Goal: Check status

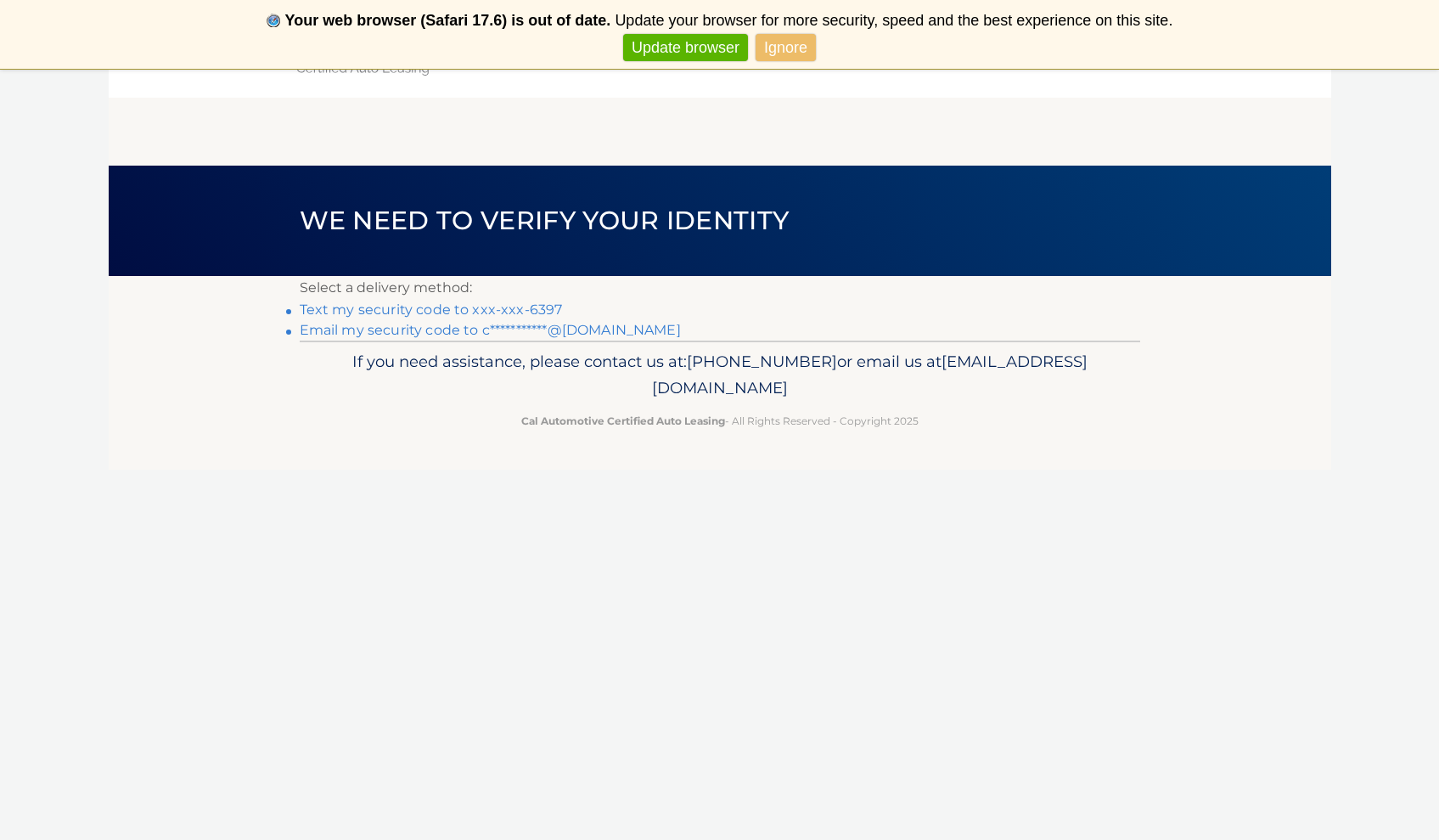
click at [459, 312] on link "Text my security code to xxx-xxx-6397" at bounding box center [431, 309] width 263 height 16
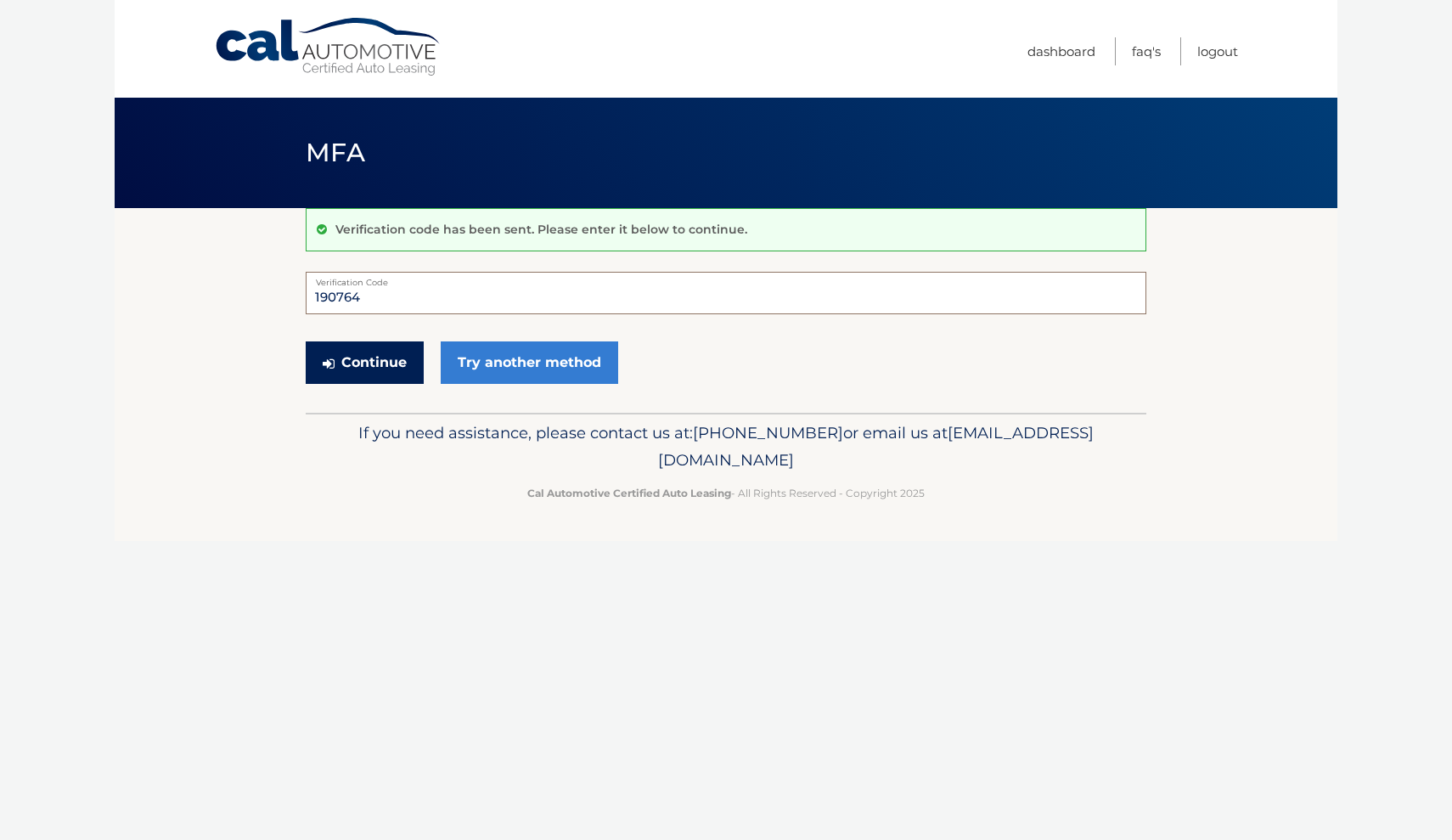
type input "190764"
click at [368, 359] on button "Continue" at bounding box center [364, 362] width 118 height 42
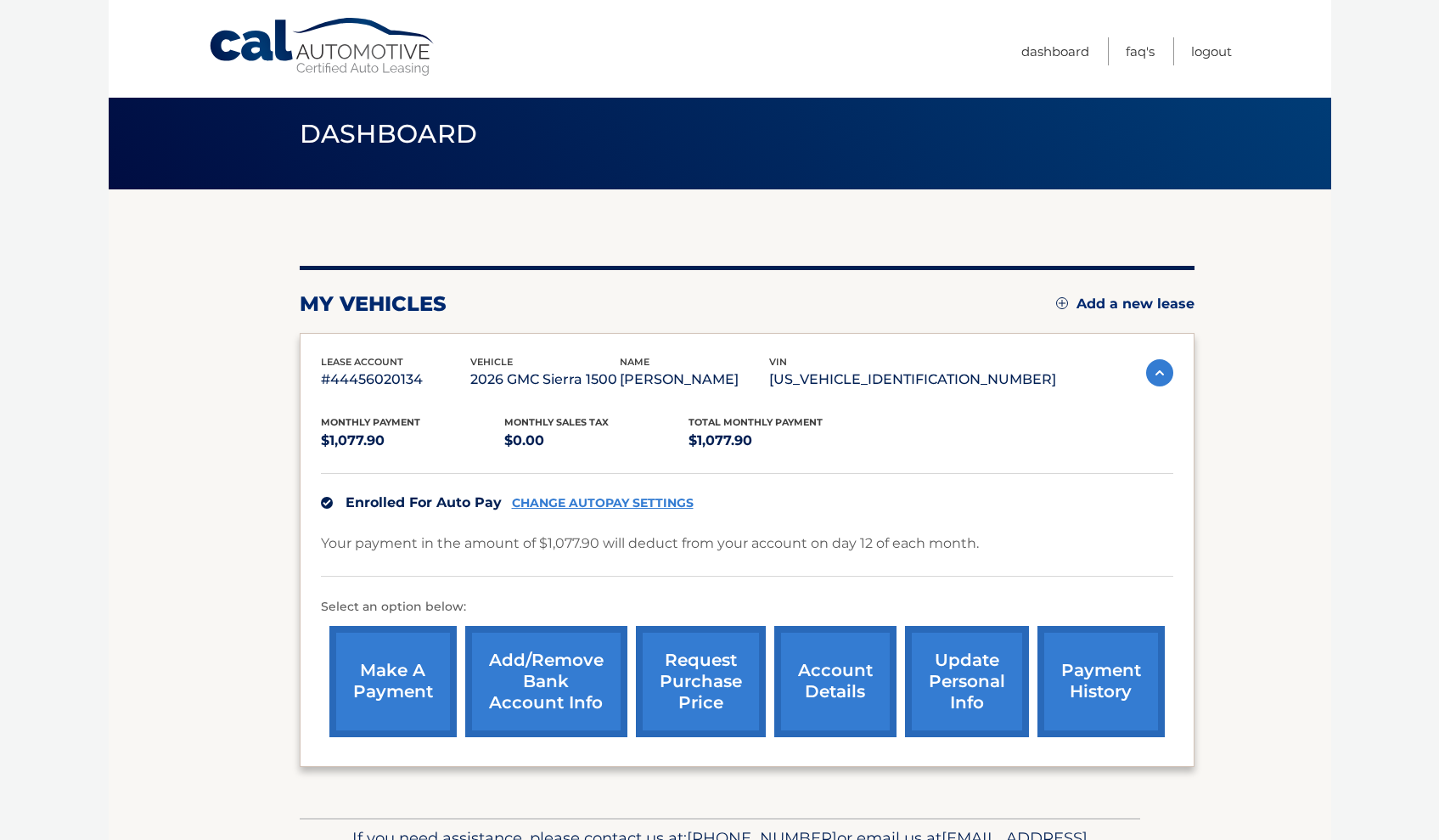
scroll to position [22, 0]
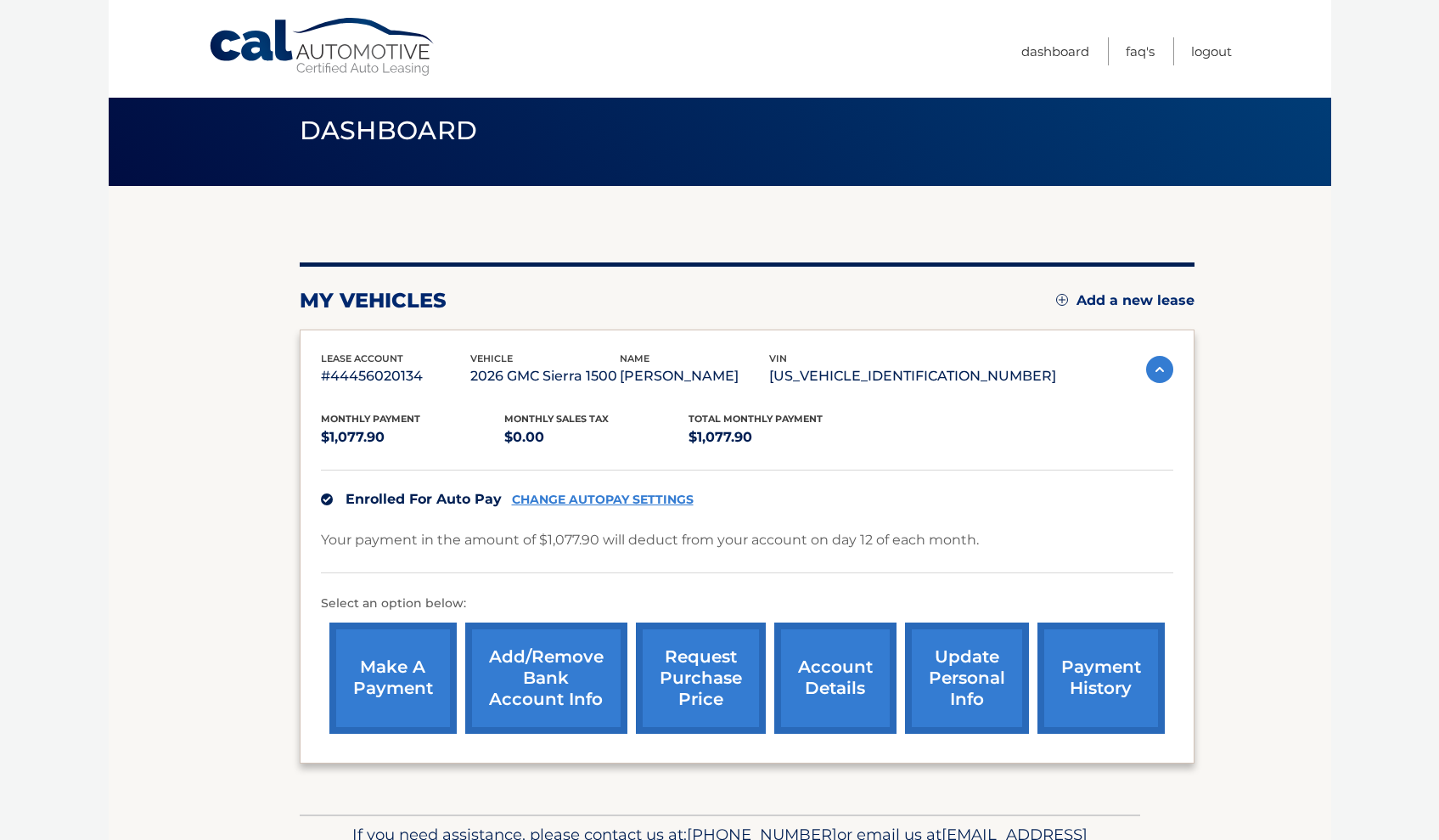
click at [1095, 659] on link "payment history" at bounding box center [1101, 678] width 127 height 112
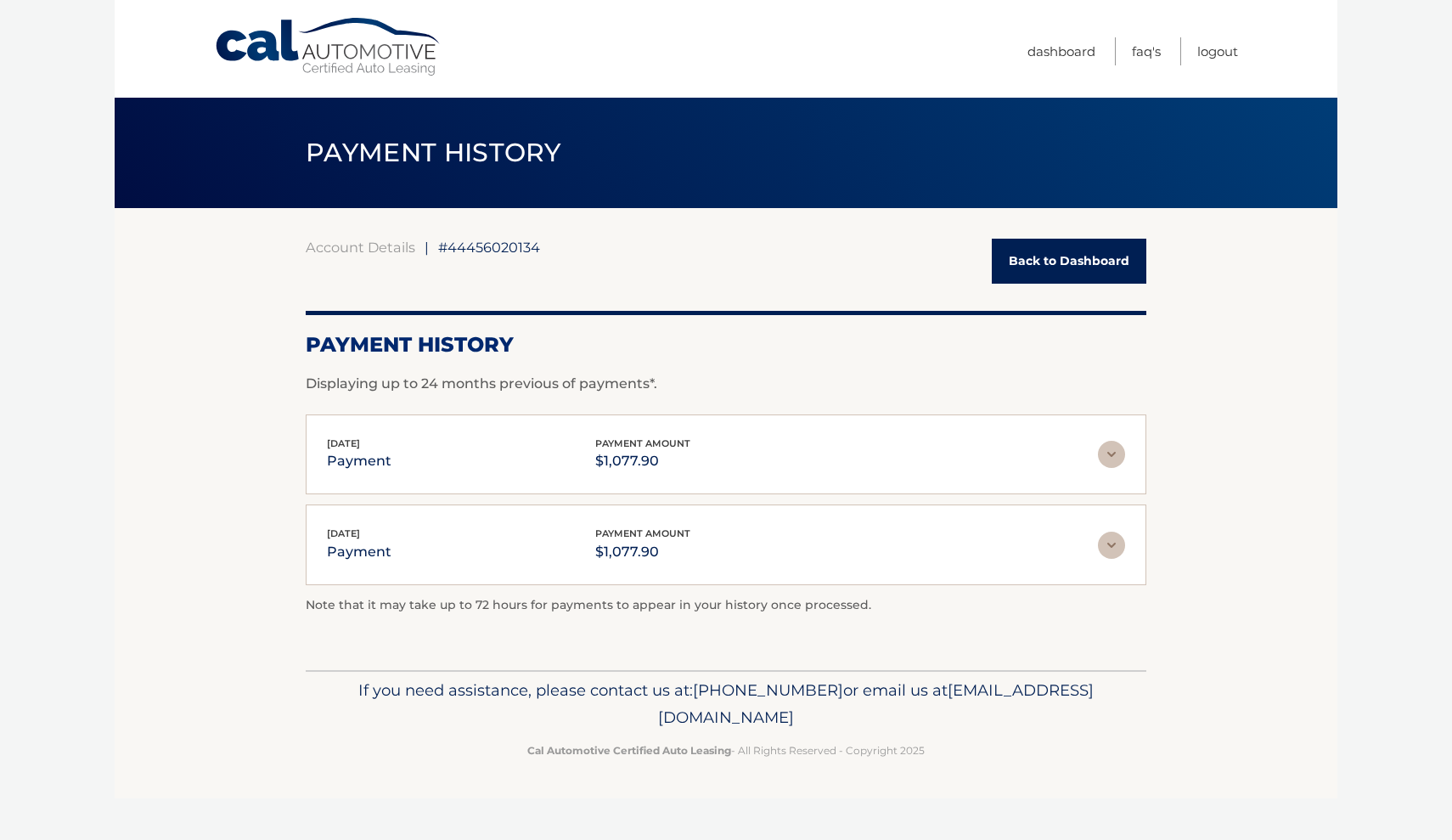
click at [1110, 449] on img at bounding box center [1111, 454] width 27 height 27
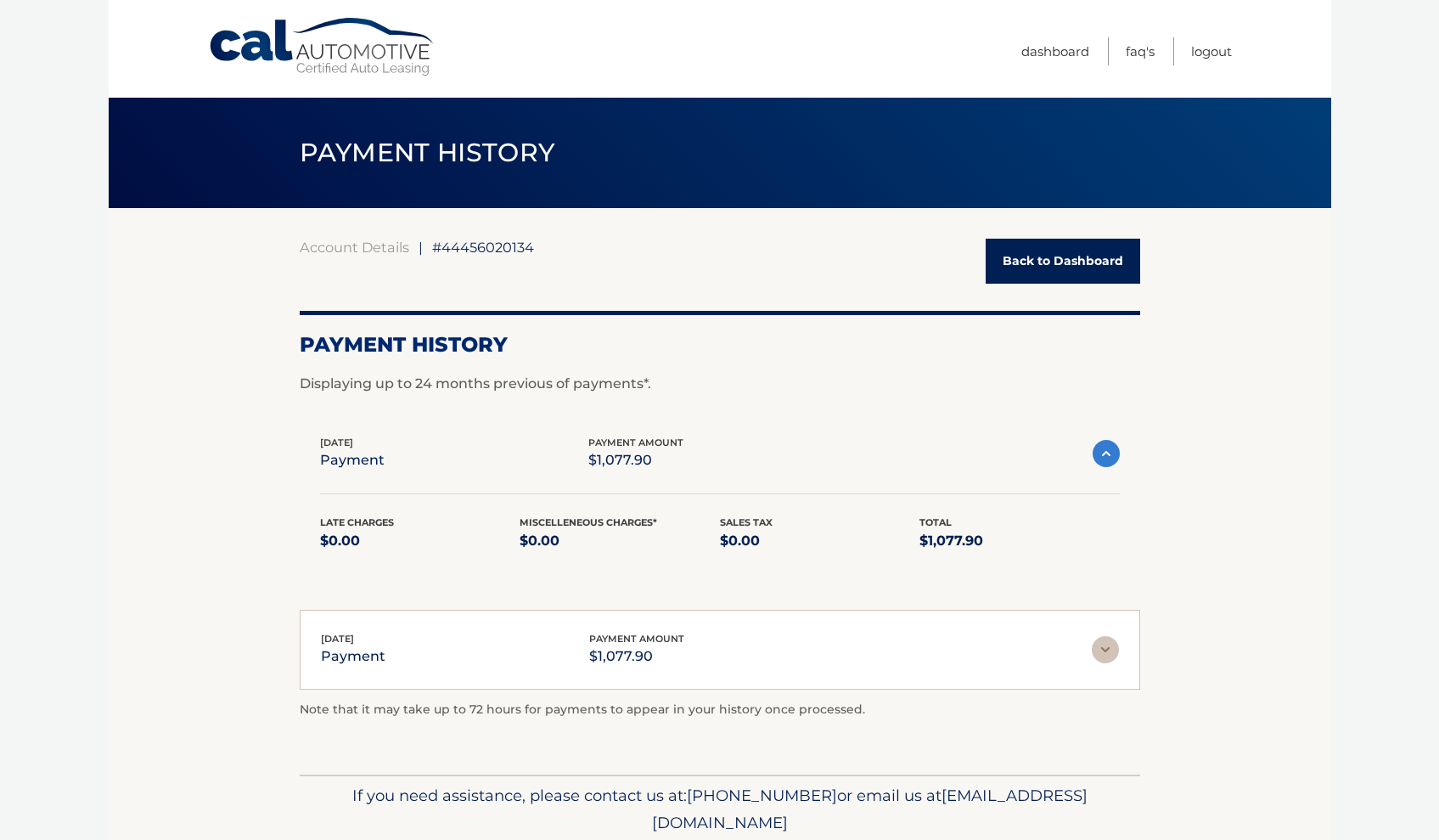
click at [1105, 453] on img at bounding box center [1106, 453] width 27 height 27
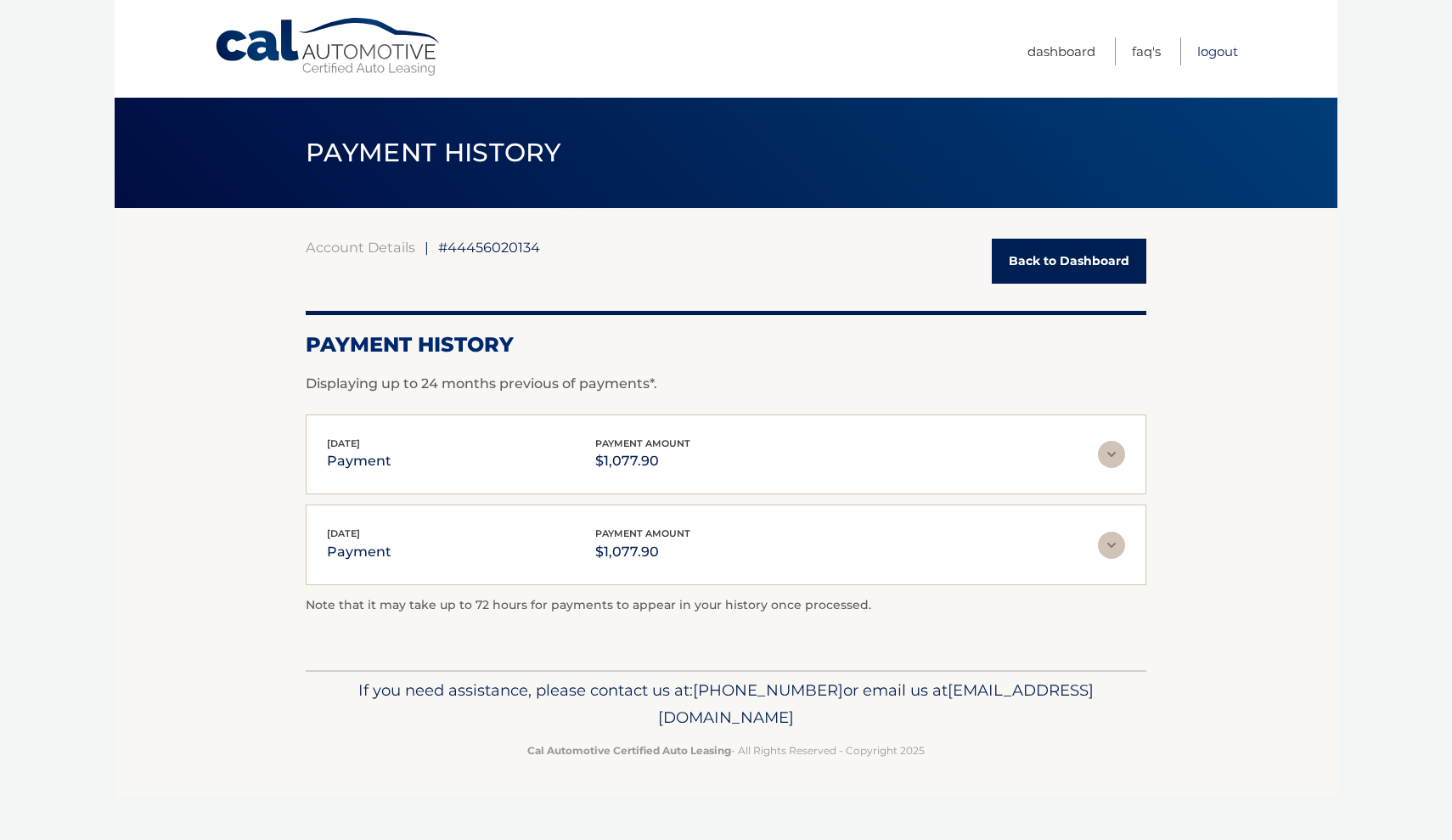
click at [1221, 47] on link "Logout" at bounding box center [1217, 51] width 41 height 28
